Goal: Find specific page/section: Find specific page/section

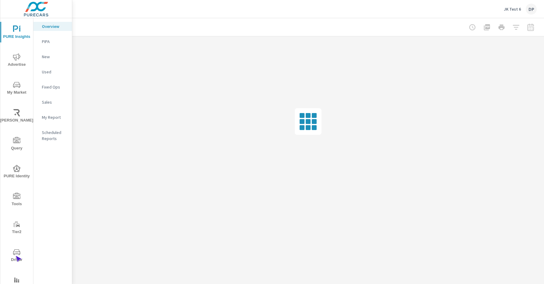
click at [15, 256] on span "Driver" at bounding box center [16, 256] width 29 height 15
